Goal: Task Accomplishment & Management: Manage account settings

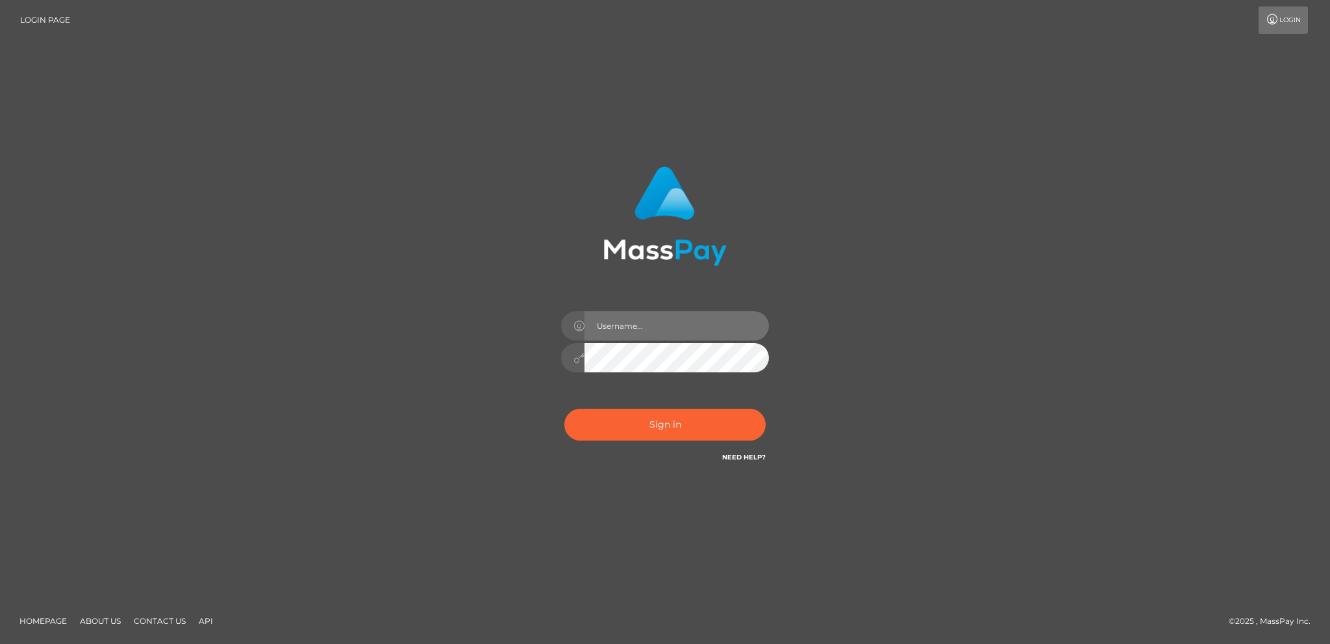
click at [682, 333] on input "text" at bounding box center [677, 325] width 184 height 29
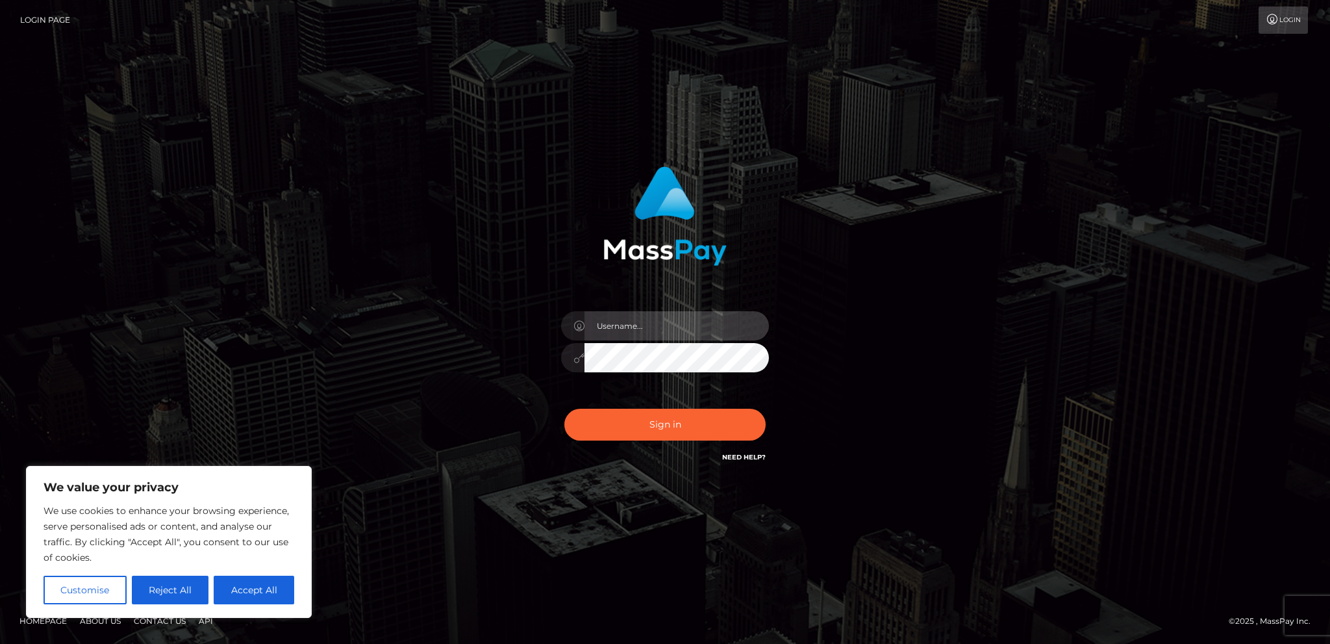
type input "yeahcrystal@gmail.com"
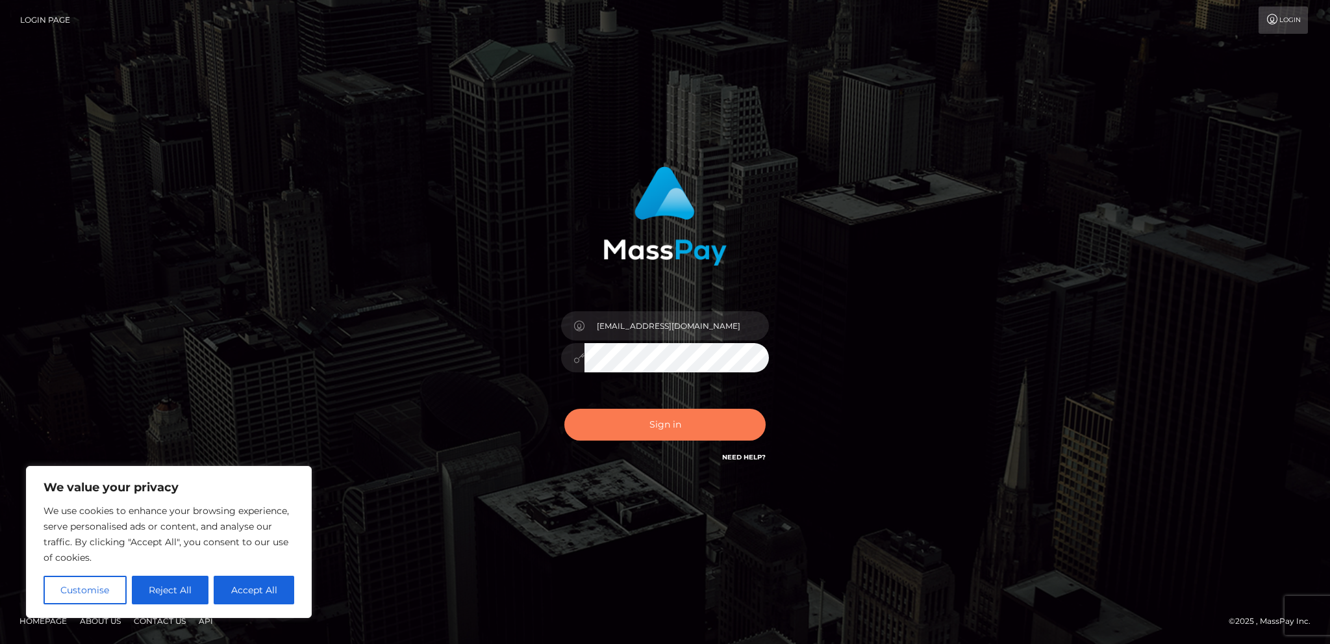
click at [676, 422] on button "Sign in" at bounding box center [664, 425] width 201 height 32
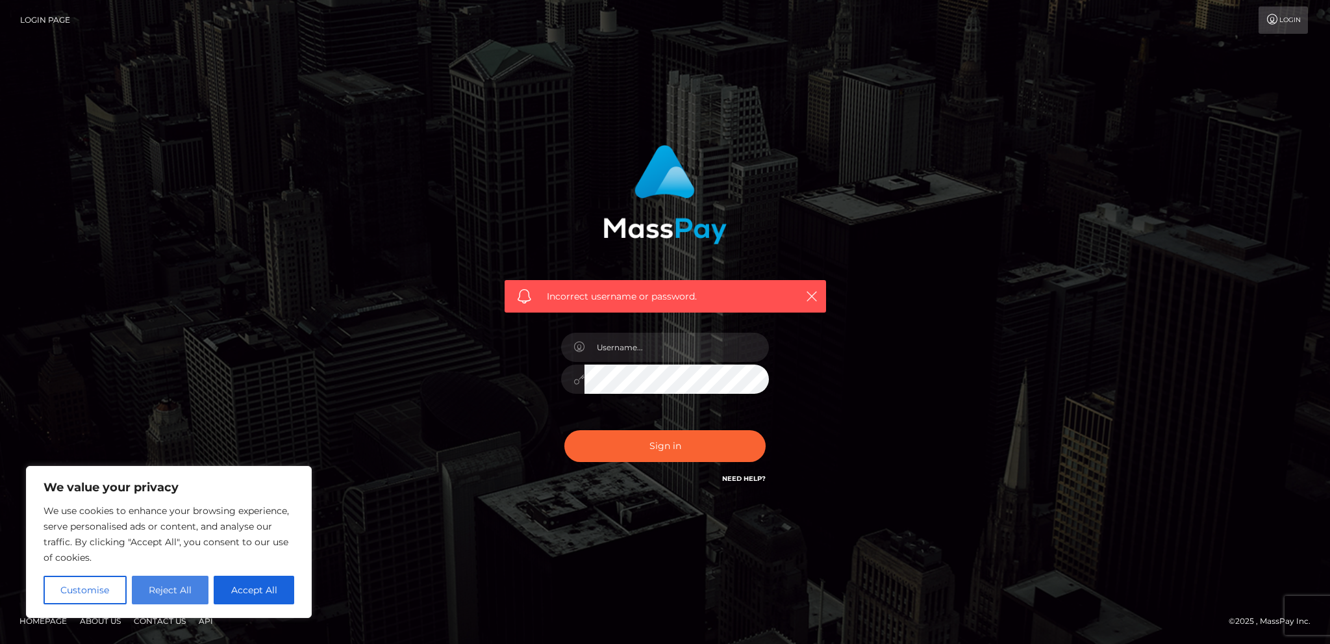
click at [187, 590] on button "Reject All" at bounding box center [170, 590] width 77 height 29
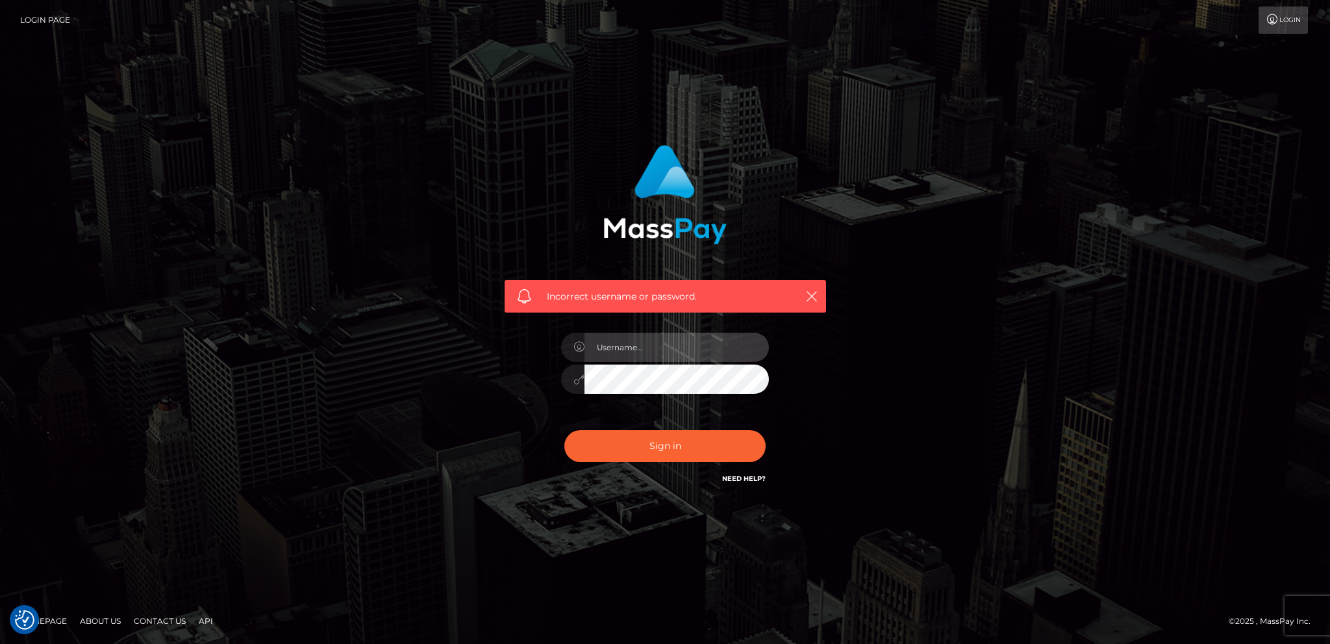
click at [626, 351] on input "text" at bounding box center [677, 347] width 184 height 29
drag, startPoint x: 663, startPoint y: 355, endPoint x: 517, endPoint y: 333, distance: 147.3
click at [515, 333] on div "Incorrect username or password. eveuh" at bounding box center [665, 315] width 341 height 361
type input "yeahcryystal@gmail.com"
click at [564, 430] on button "Sign in" at bounding box center [664, 446] width 201 height 32
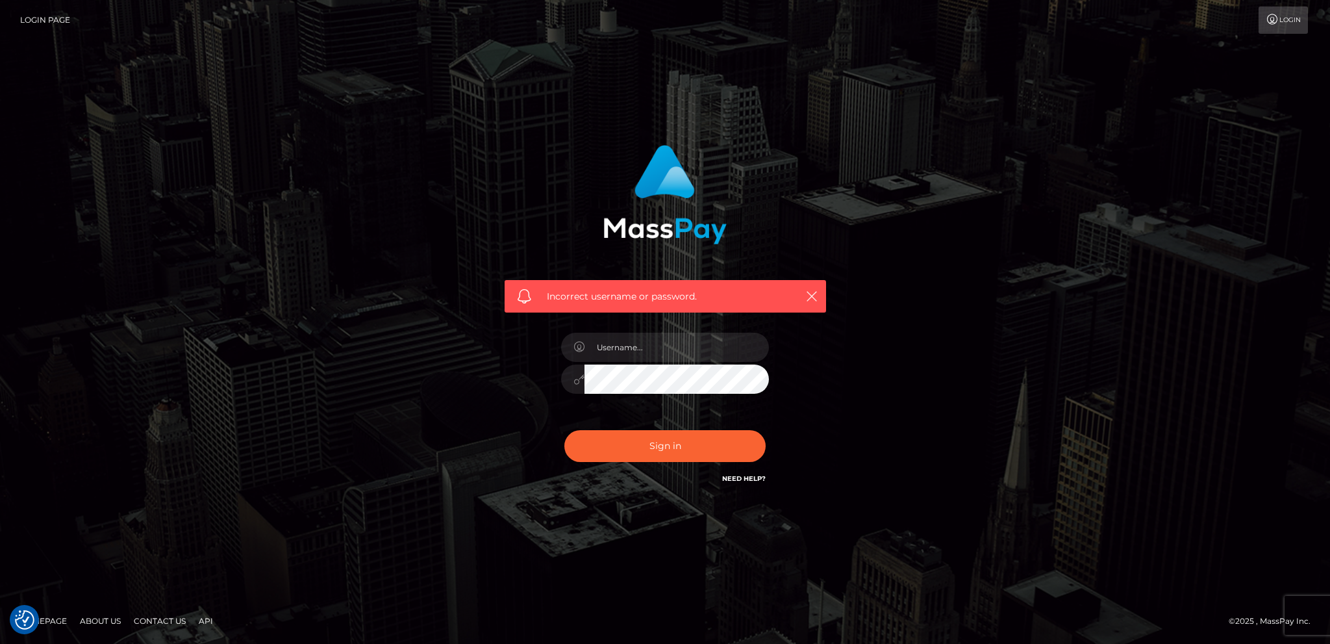
click at [762, 481] on link "Need Help?" at bounding box center [744, 478] width 44 height 8
click at [815, 296] on icon "button" at bounding box center [811, 296] width 13 height 13
click at [754, 480] on link "Need Help?" at bounding box center [744, 478] width 44 height 8
click at [813, 292] on icon "button" at bounding box center [811, 296] width 13 height 13
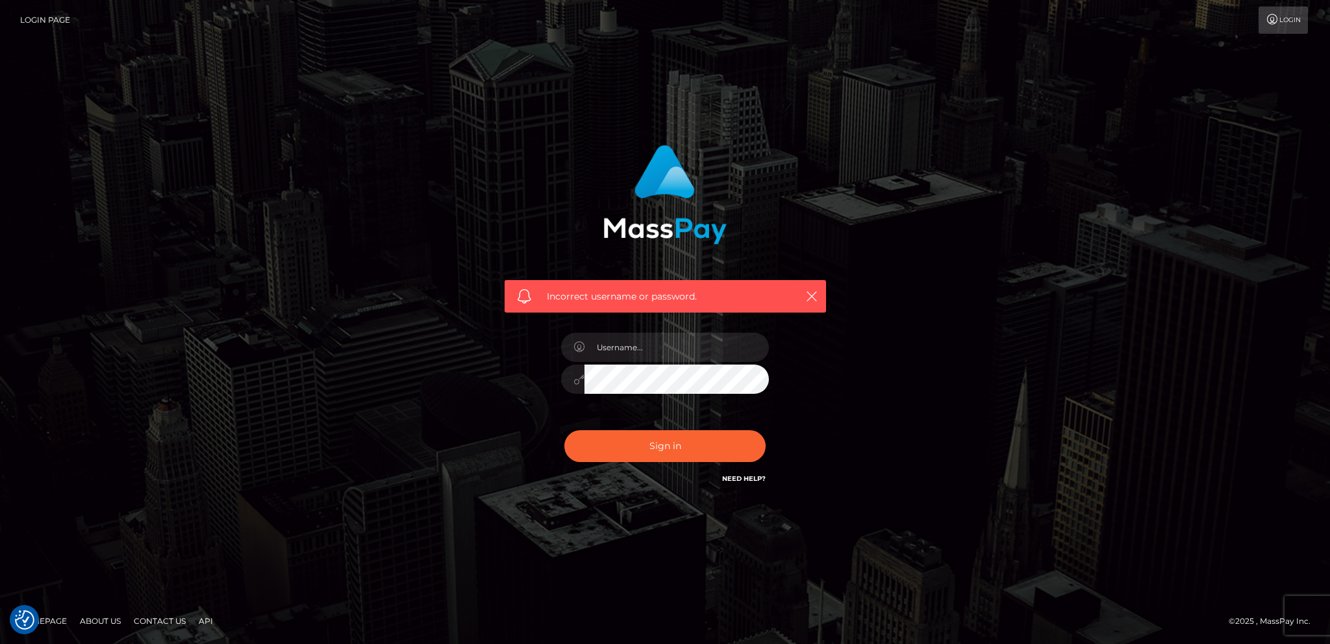
click at [1272, 20] on icon at bounding box center [1273, 19] width 14 height 10
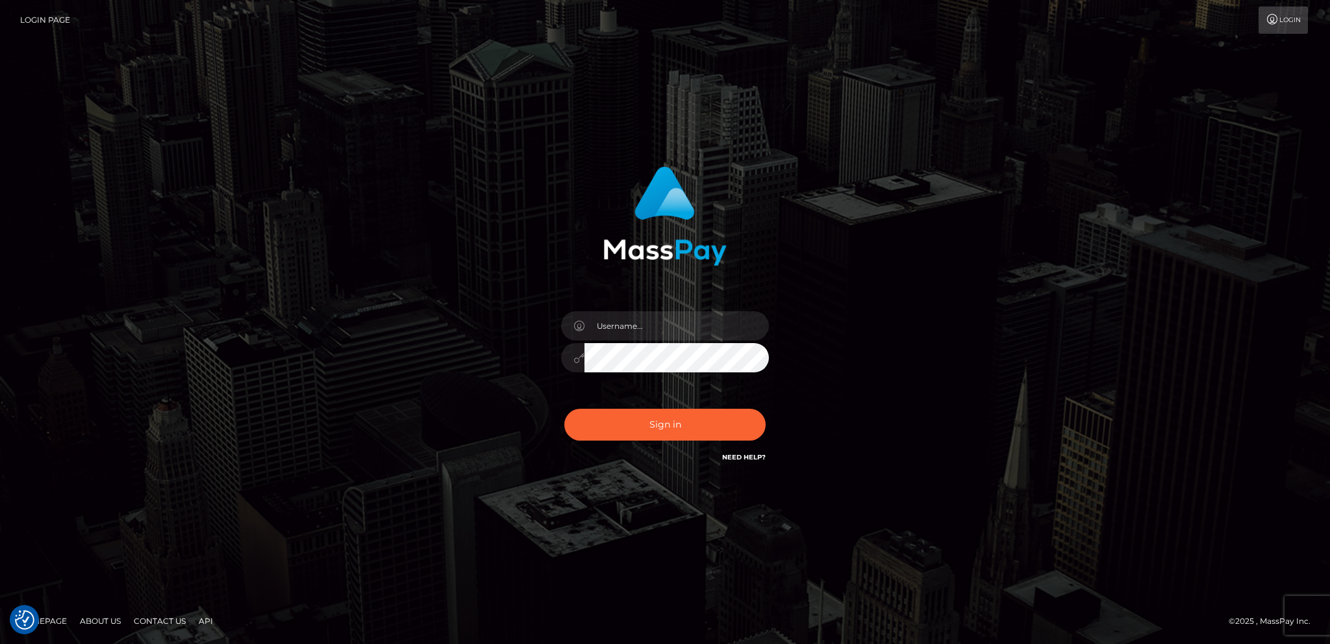
click at [756, 459] on link "Need Help?" at bounding box center [744, 457] width 44 height 8
click at [751, 457] on link "Need Help?" at bounding box center [744, 457] width 44 height 8
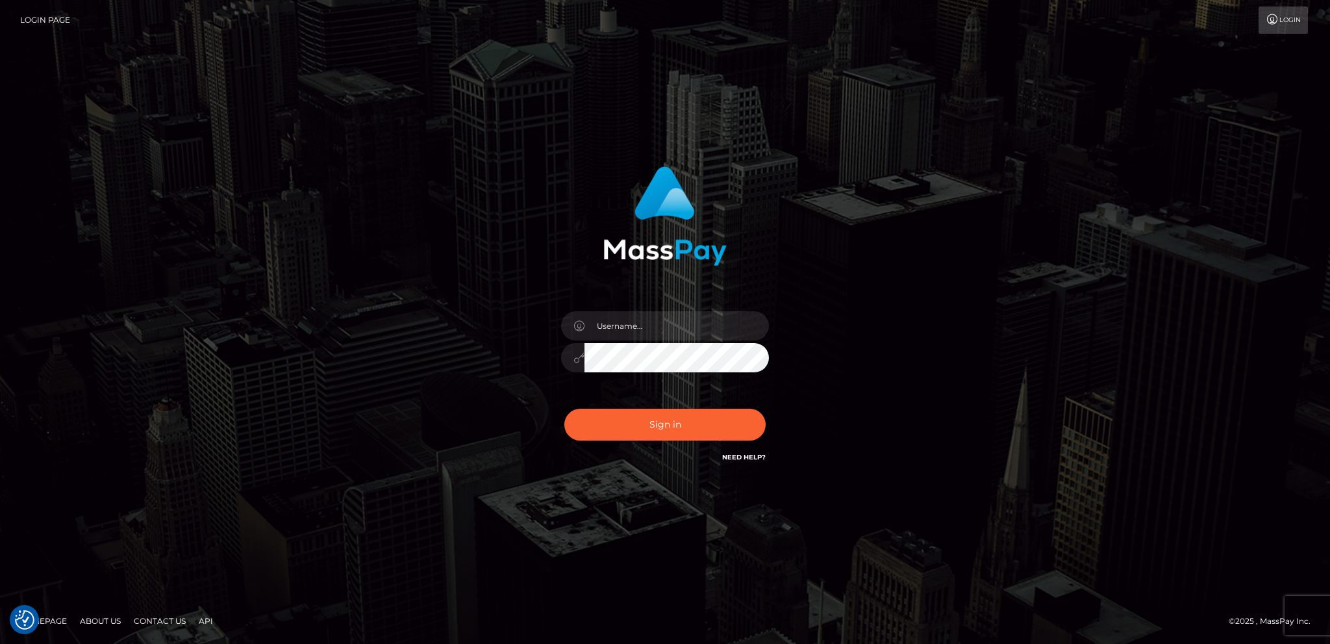
click at [751, 457] on link "Need Help?" at bounding box center [744, 457] width 44 height 8
click at [579, 327] on icon at bounding box center [579, 326] width 11 height 10
click at [603, 329] on input "text" at bounding box center [677, 325] width 184 height 29
type input "yeahcryystal@gmail.com"
click at [577, 364] on div at bounding box center [572, 357] width 23 height 29
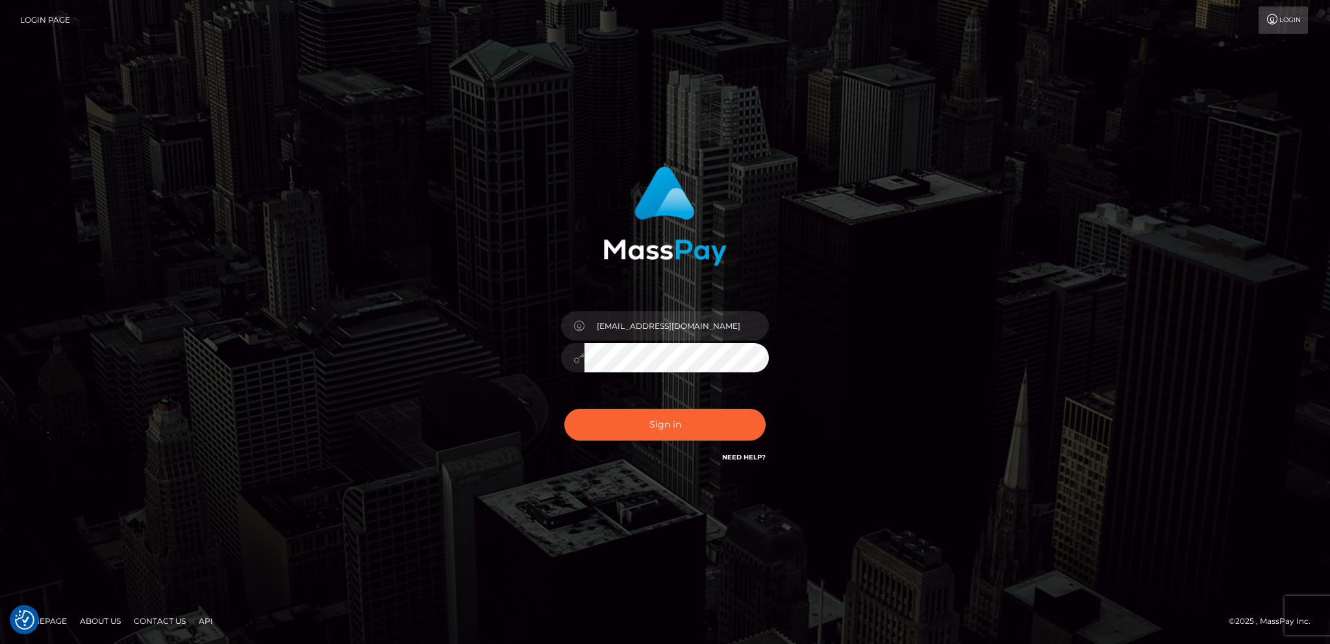
click at [577, 362] on icon at bounding box center [579, 358] width 11 height 10
click at [564, 409] on button "Sign in" at bounding box center [664, 425] width 201 height 32
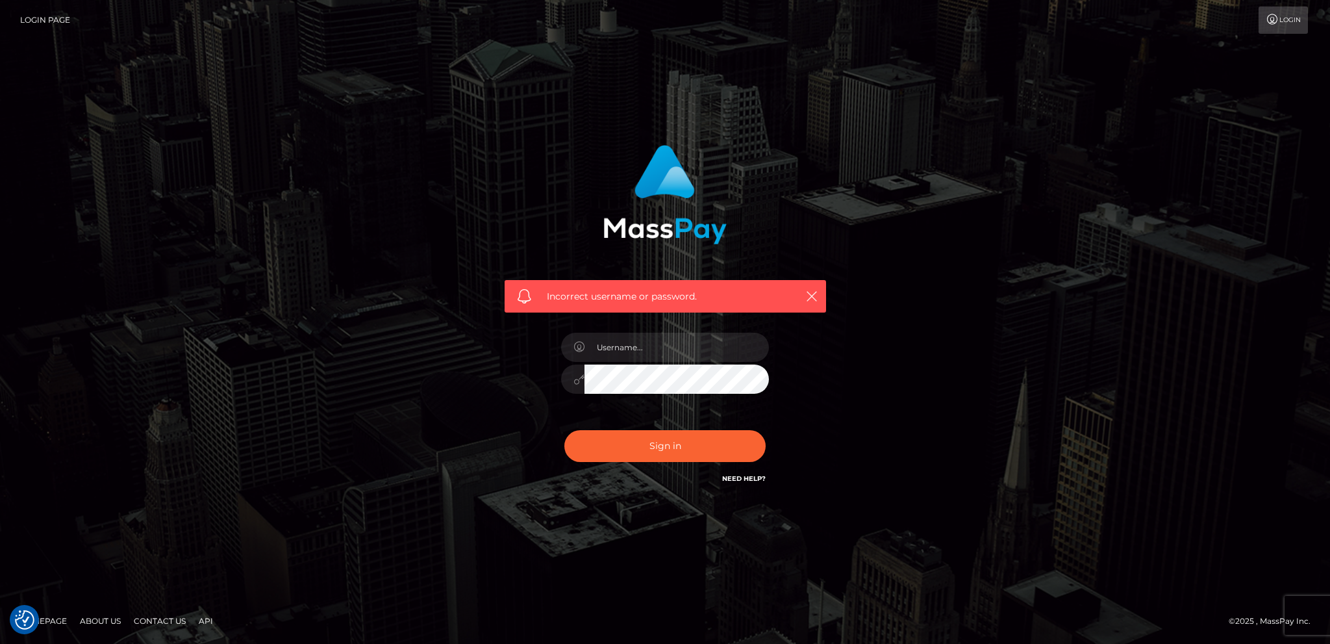
click at [730, 481] on link "Need Help?" at bounding box center [744, 478] width 44 height 8
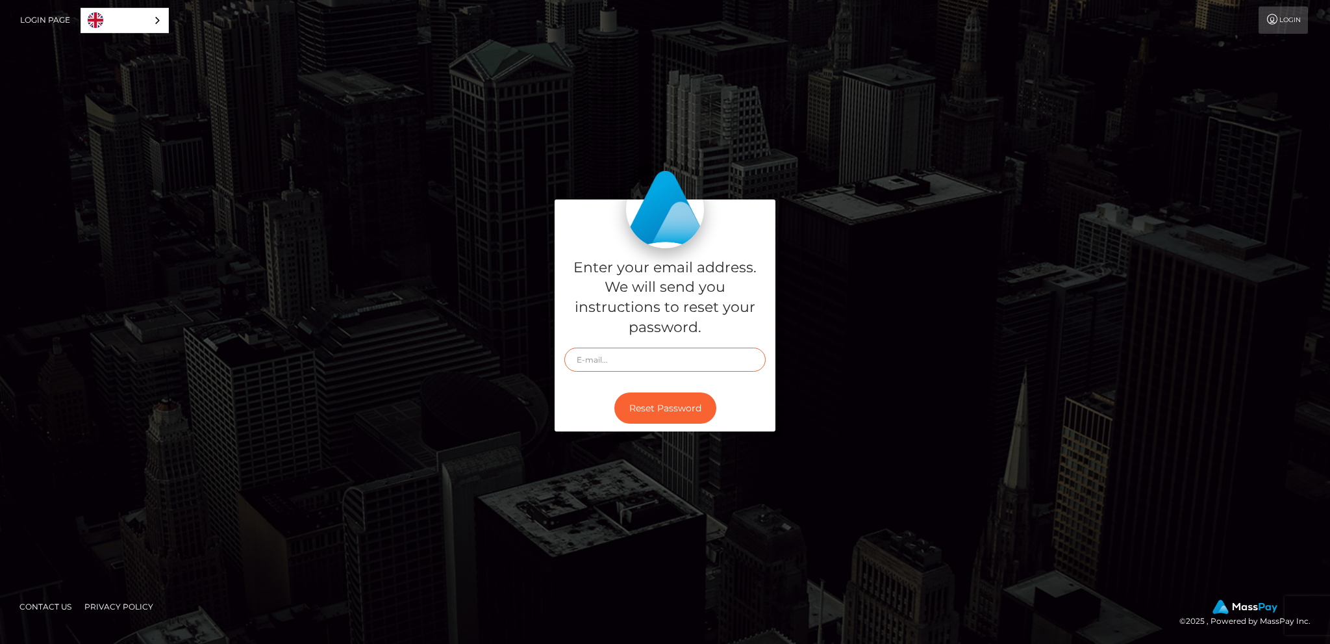
click at [679, 365] on input "text" at bounding box center [664, 360] width 201 height 24
type input "[EMAIL_ADDRESS][DOMAIN_NAME]"
click at [614, 392] on button "Reset Password" at bounding box center [665, 408] width 102 height 32
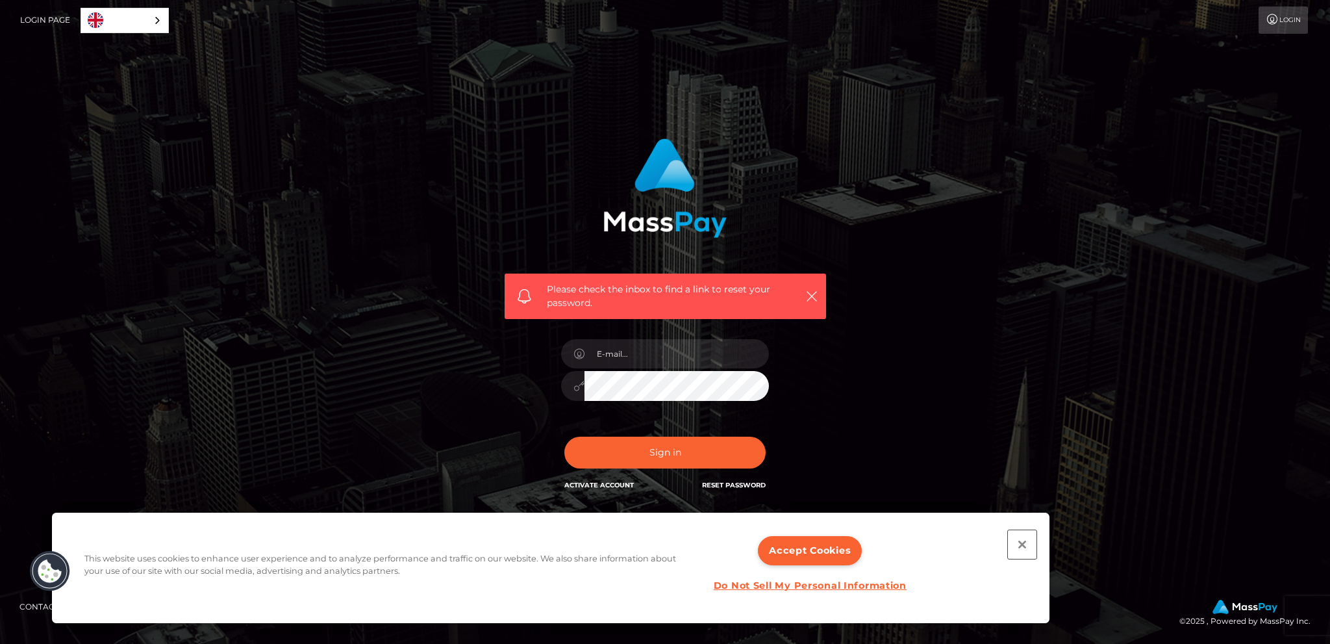
click at [1021, 548] on button "Close" at bounding box center [1022, 544] width 29 height 29
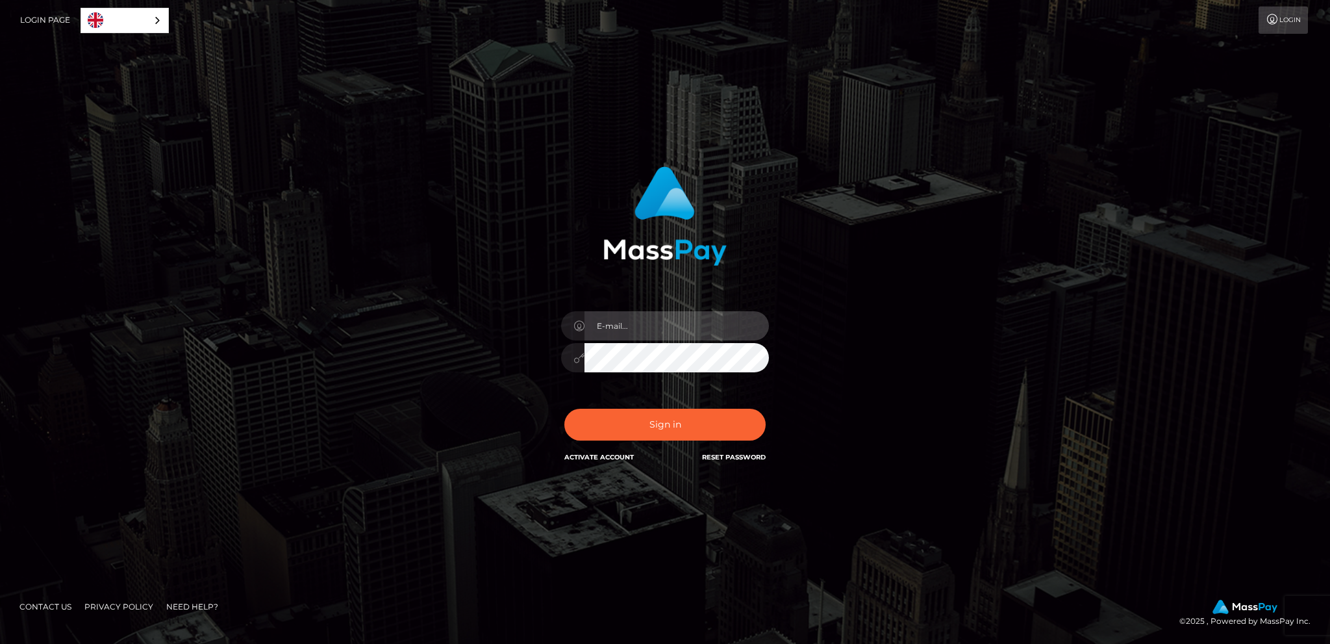
type input "[EMAIL_ADDRESS][DOMAIN_NAME]"
click at [564, 409] on button "Sign in" at bounding box center [664, 425] width 201 height 32
